Goal: Browse casually

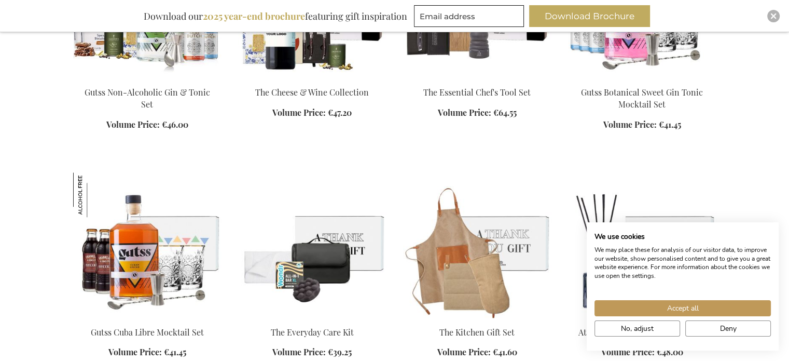
scroll to position [1038, 0]
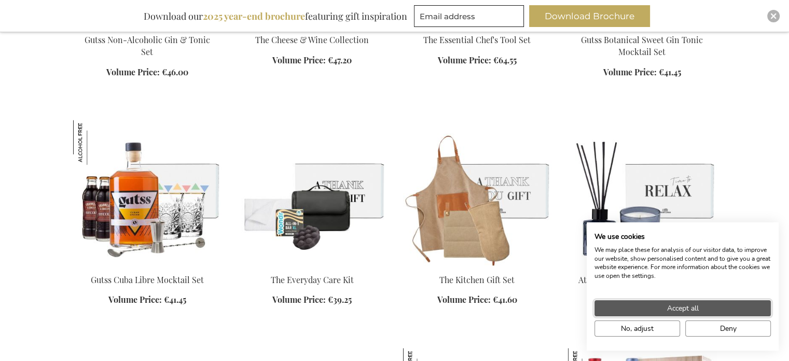
click at [676, 305] on span "Accept all" at bounding box center [683, 308] width 32 height 11
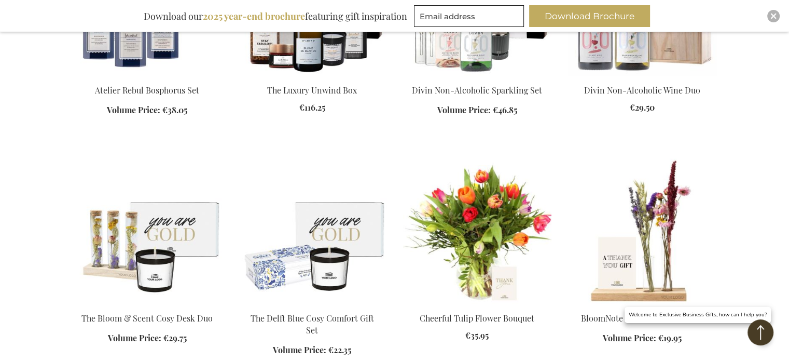
scroll to position [1505, 0]
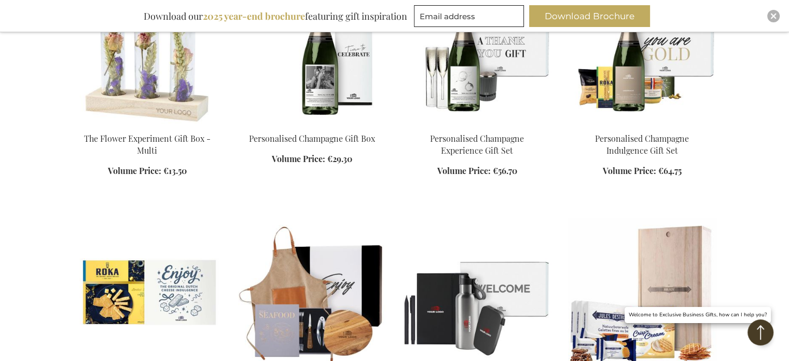
scroll to position [1972, 0]
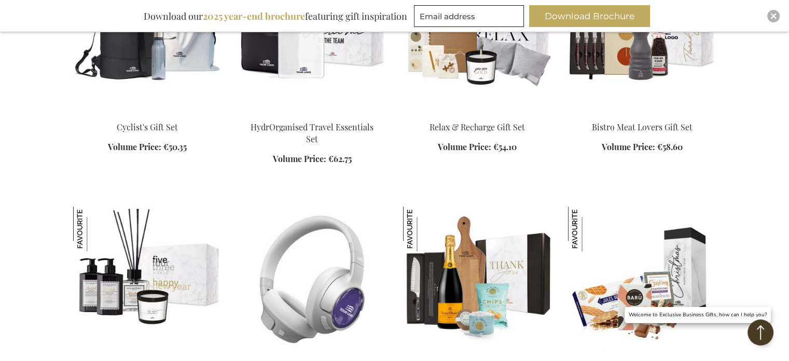
scroll to position [3166, 0]
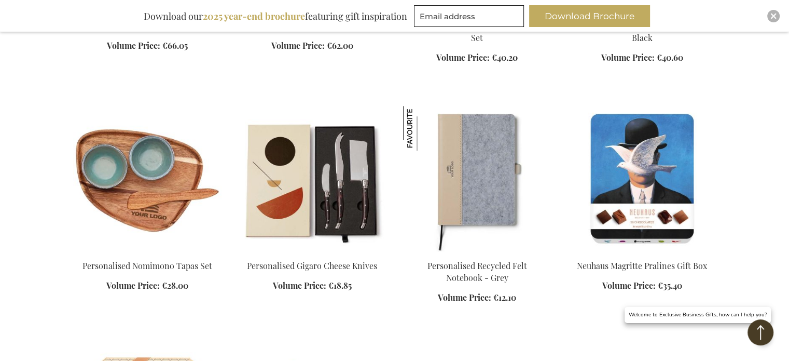
scroll to position [4412, 0]
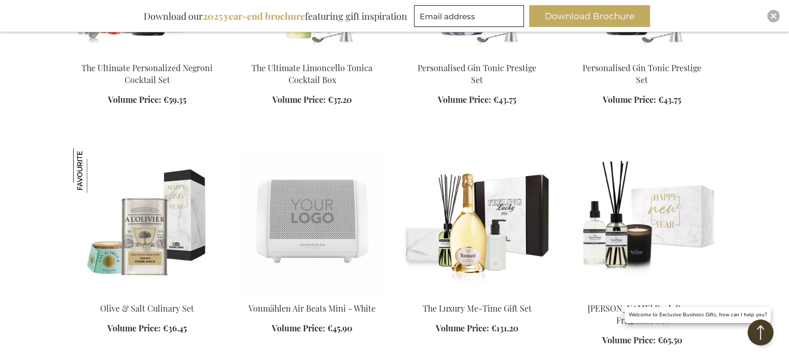
scroll to position [5761, 0]
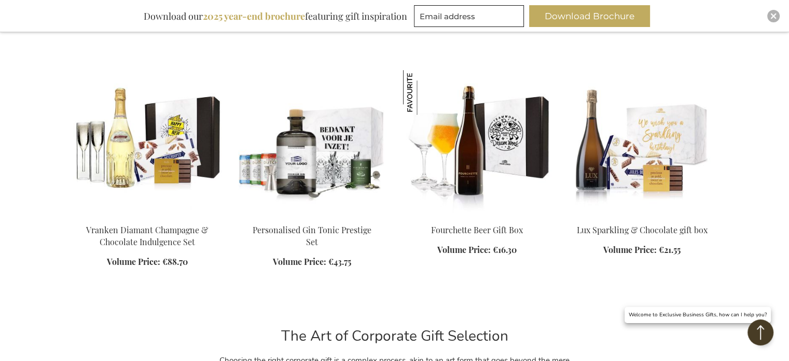
scroll to position [8149, 0]
